Goal: Information Seeking & Learning: Check status

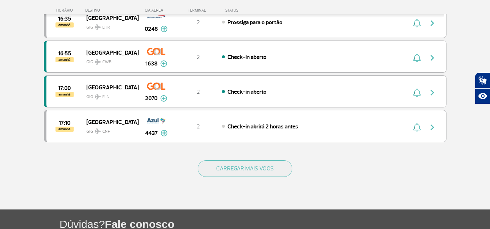
scroll to position [673, 0]
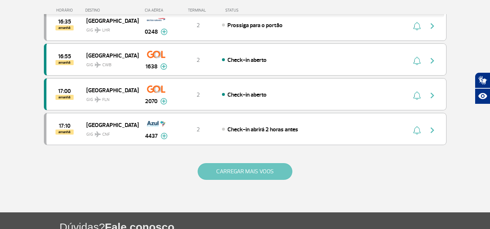
click at [227, 171] on button "CARREGAR MAIS VOOS" at bounding box center [245, 171] width 95 height 17
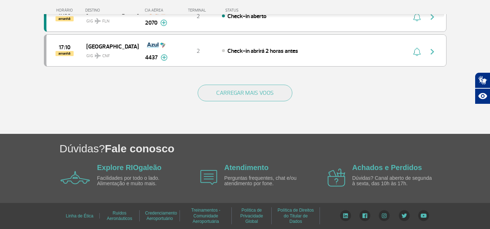
scroll to position [752, 0]
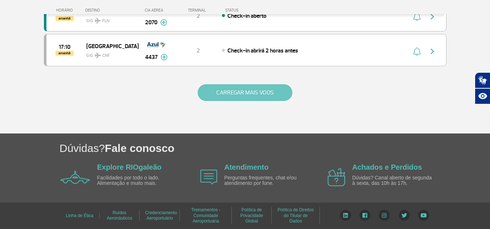
click at [242, 92] on button "CARREGAR MAIS VOOS" at bounding box center [245, 92] width 95 height 17
